Goal: Browse casually

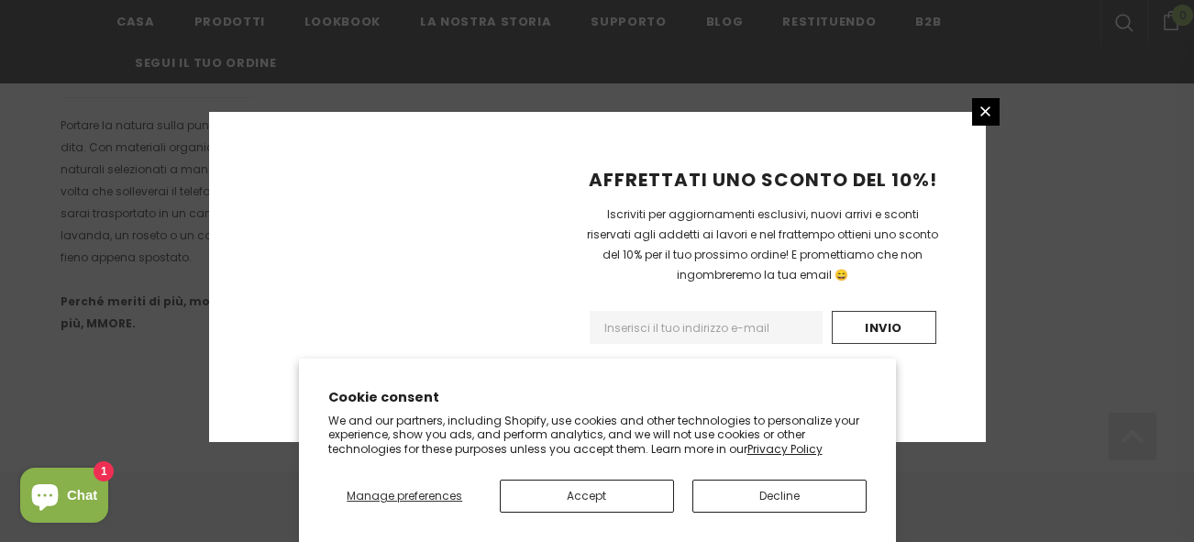
scroll to position [1376, 0]
